Goal: Task Accomplishment & Management: Manage account settings

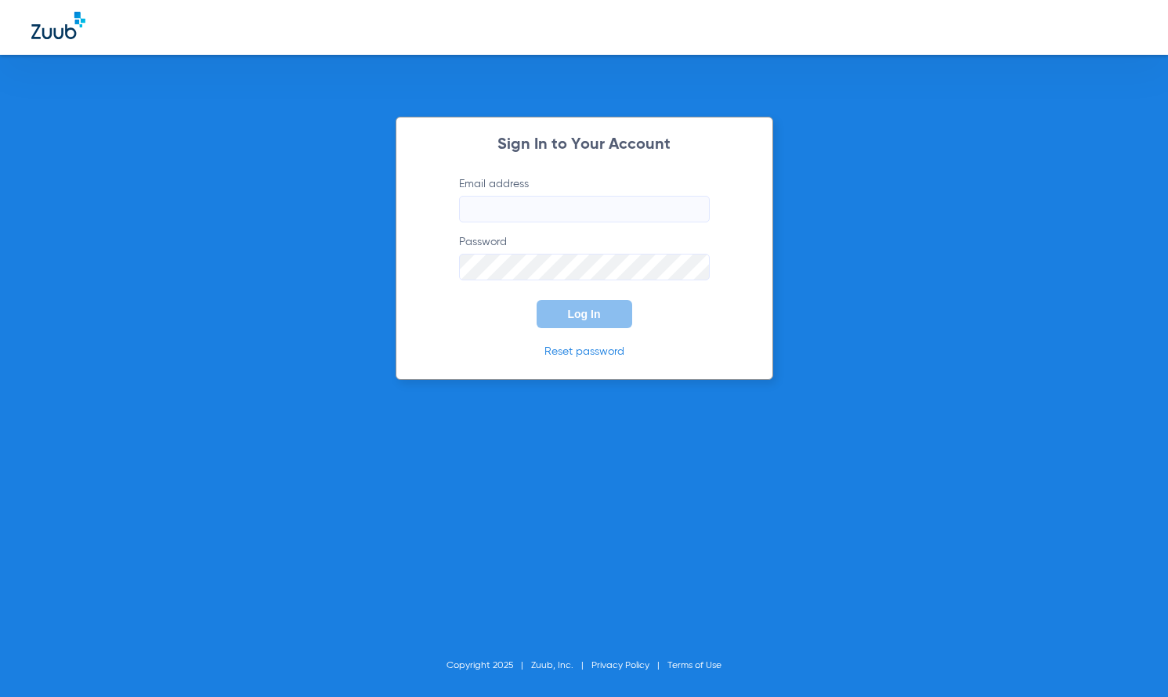
type input "[EMAIL_ADDRESS][DOMAIN_NAME]"
click at [588, 319] on span "Log In" at bounding box center [584, 314] width 33 height 13
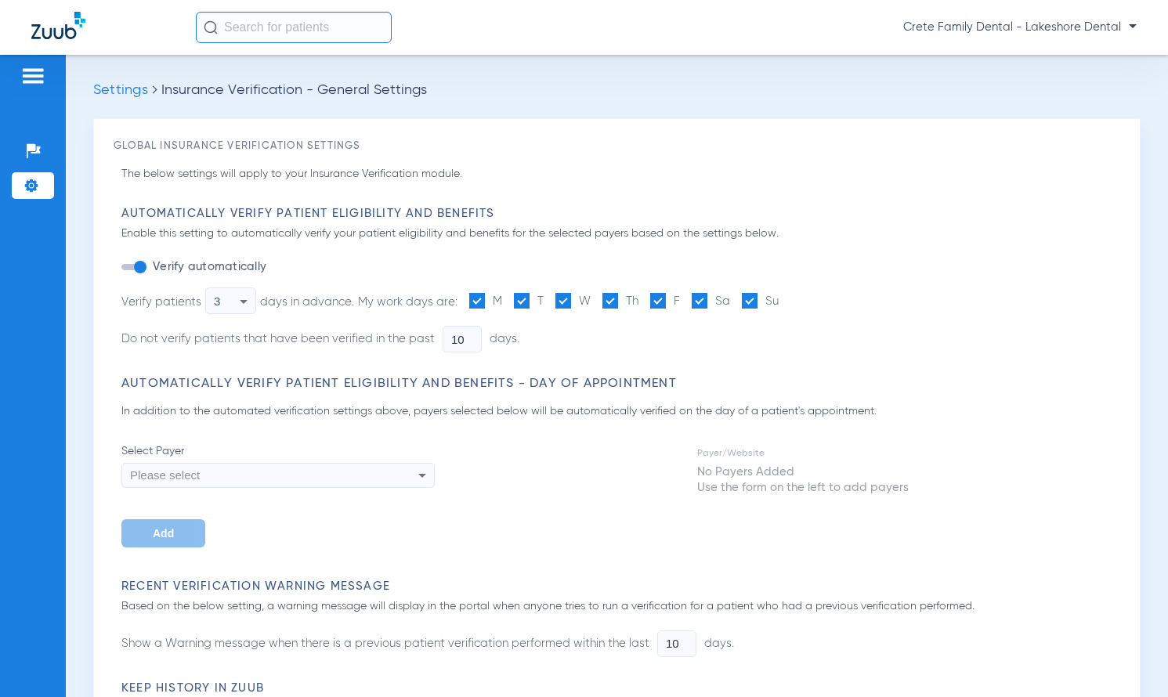
type input "30"
click at [18, 197] on div "Patients Insurance Verification Setup Help Center Settings" at bounding box center [33, 403] width 66 height 697
click at [16, 165] on ul "Insurance Verification" at bounding box center [33, 159] width 42 height 42
click at [27, 145] on img at bounding box center [32, 151] width 16 height 16
